Goal: Task Accomplishment & Management: Manage account settings

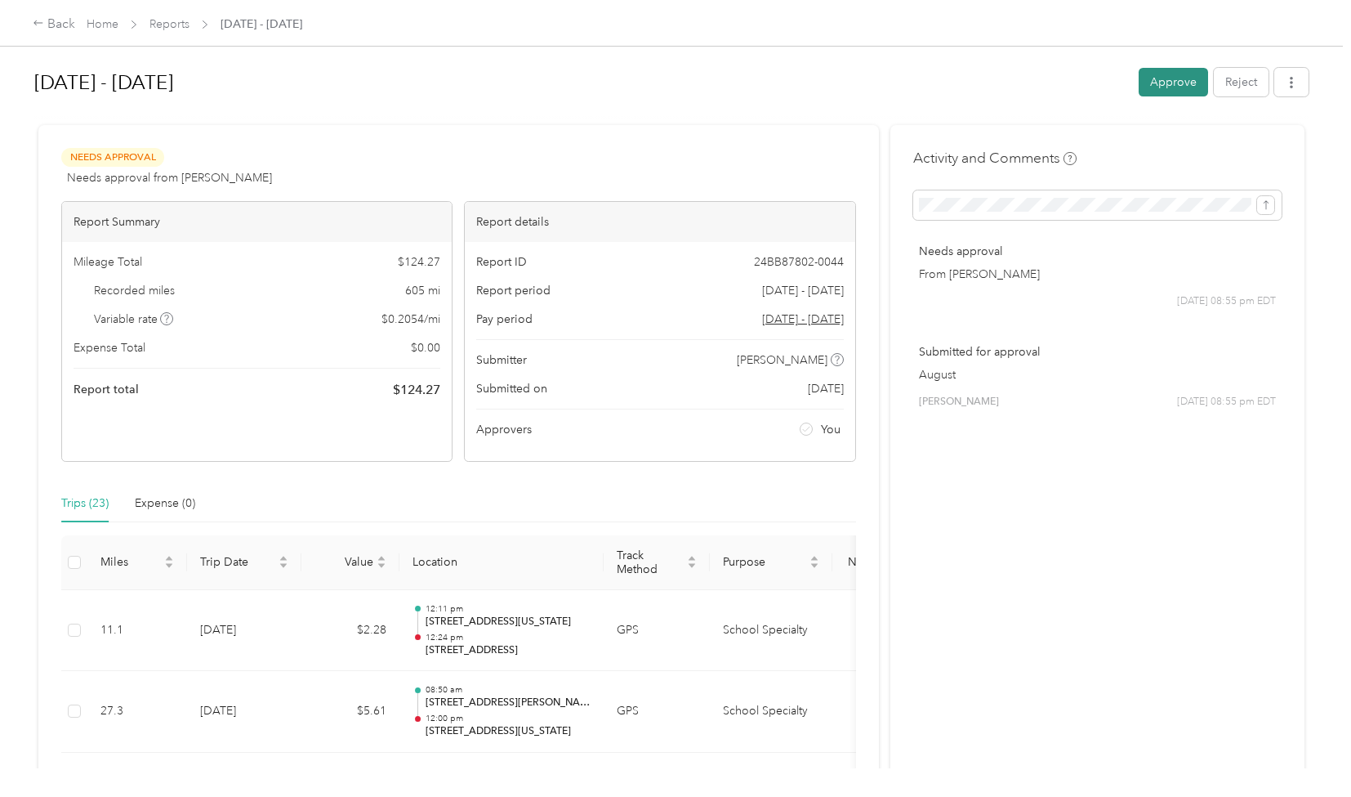
click at [1166, 76] on button "Approve" at bounding box center [1173, 82] width 69 height 29
